Goal: Browse casually: Explore the website without a specific task or goal

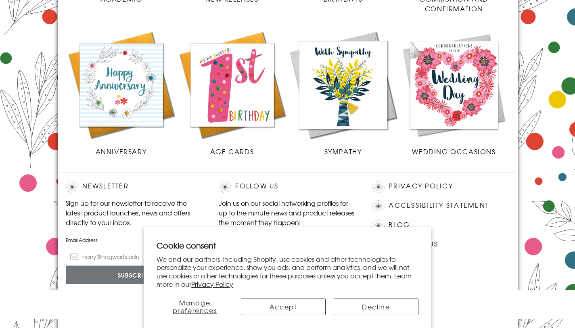
scroll to position [378, 0]
